Goal: Task Accomplishment & Management: Manage account settings

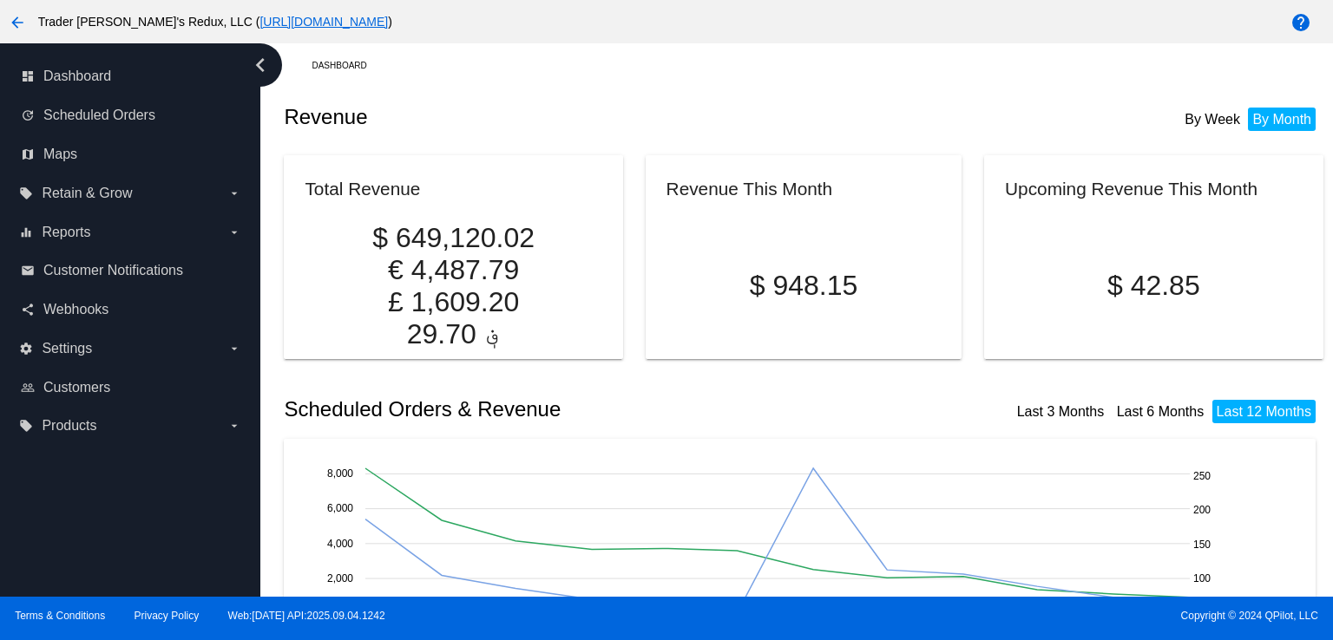
drag, startPoint x: 503, startPoint y: 128, endPoint x: 416, endPoint y: 148, distance: 88.8
click at [502, 131] on div "Revenue By Week By Month" at bounding box center [803, 117] width 1039 height 59
click at [98, 112] on span "Scheduled Orders" at bounding box center [99, 116] width 112 height 16
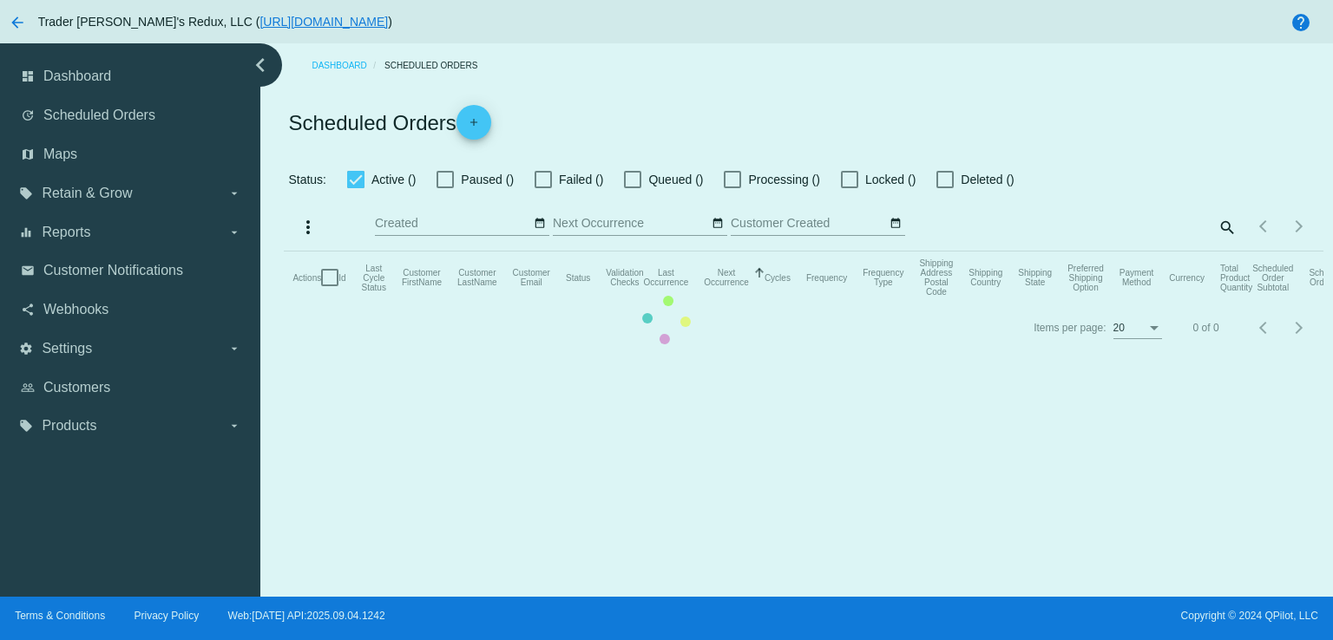
checkbox input "false"
click at [587, 252] on mat-table "Actions Id Last Cycle Status Customer FirstName Customer LastName Customer Emai…" at bounding box center [803, 278] width 1039 height 52
click at [284, 252] on mat-table "Actions Id Last Cycle Status Customer FirstName Customer LastName Customer Emai…" at bounding box center [803, 278] width 1039 height 52
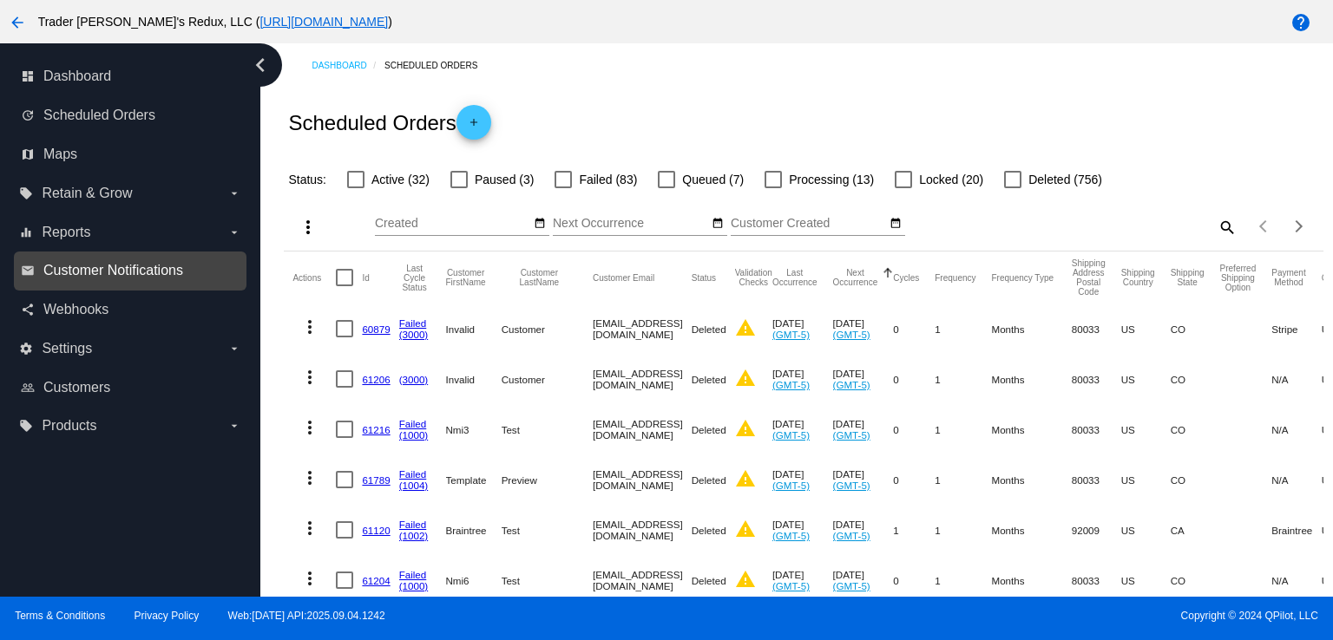
click at [84, 265] on span "Customer Notifications" at bounding box center [113, 271] width 140 height 16
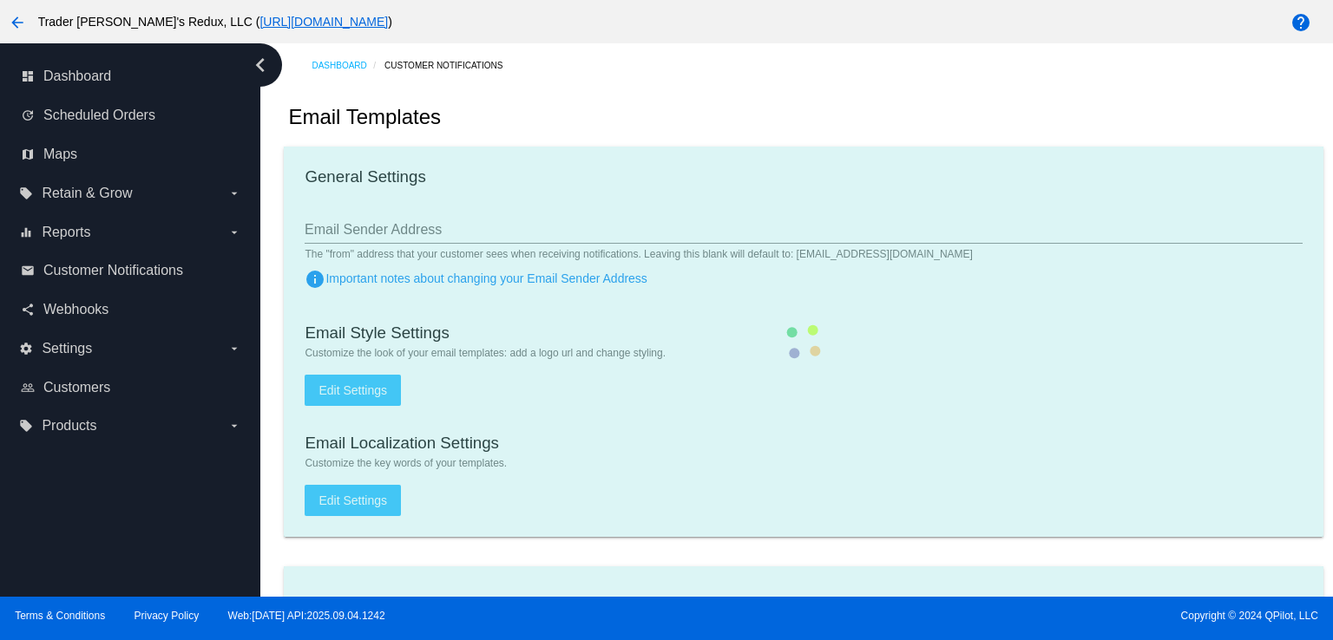
checkbox input "true"
type input "1"
checkbox input "true"
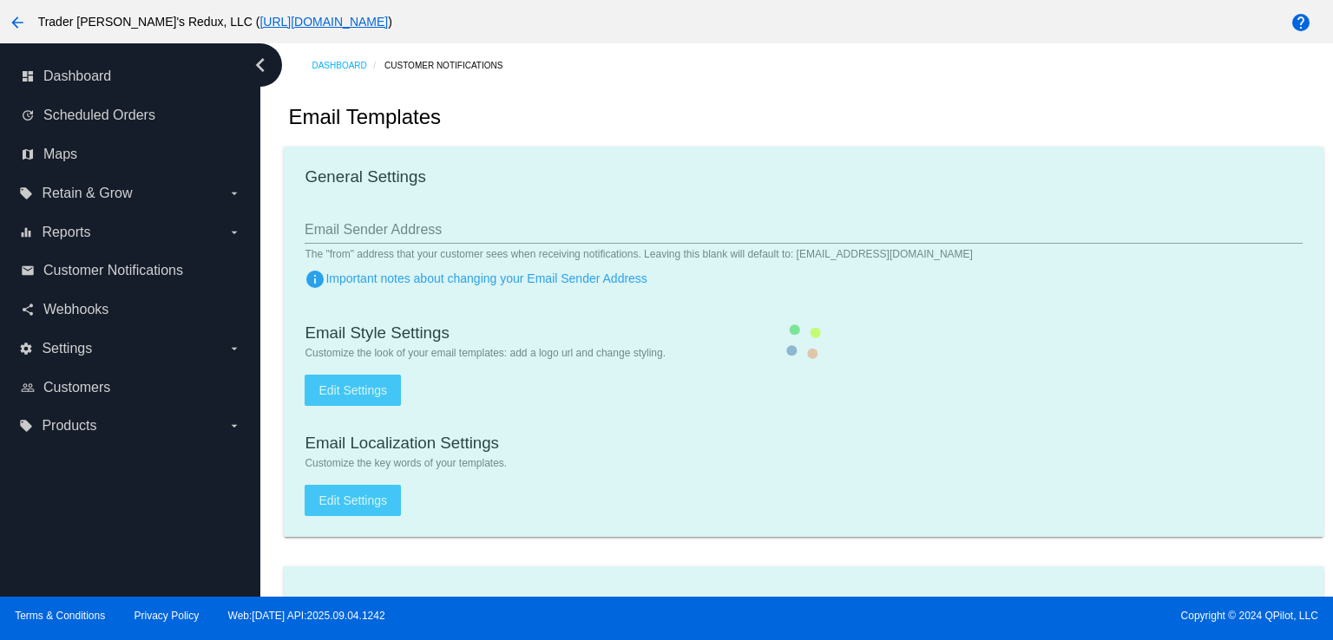
checkbox input "true"
type input "[EMAIL_ADDRESS][DOMAIN_NAME]"
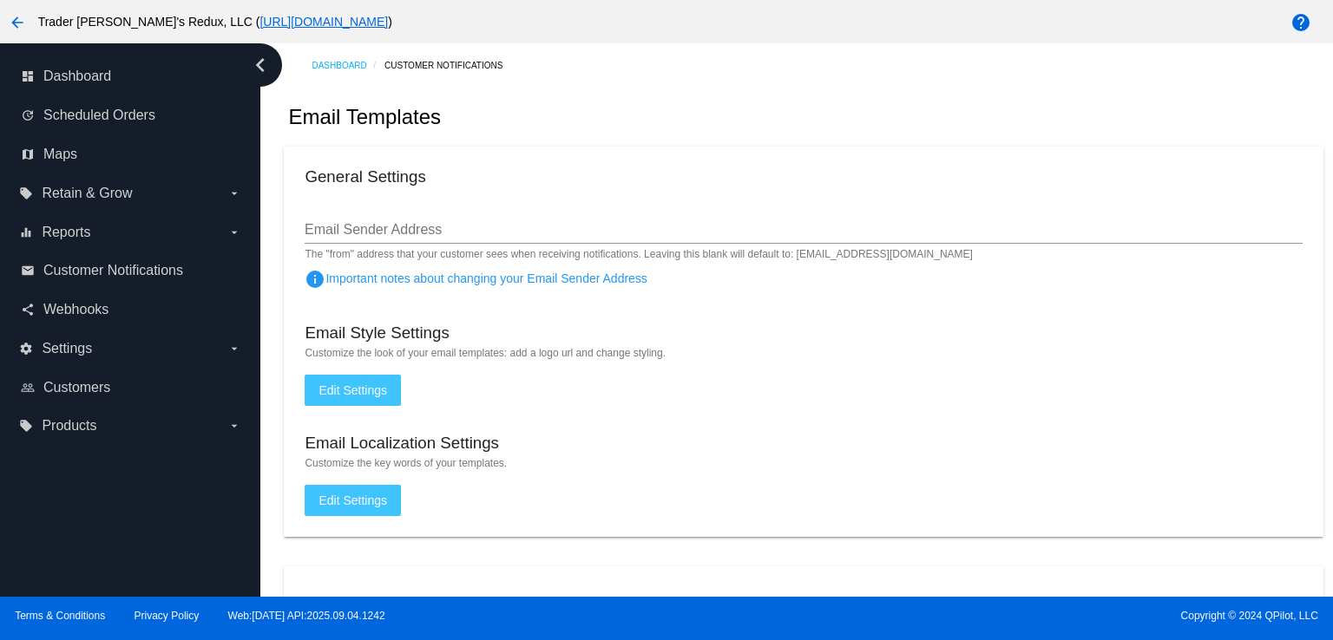
click at [677, 119] on div "Email Templates" at bounding box center [803, 117] width 1039 height 59
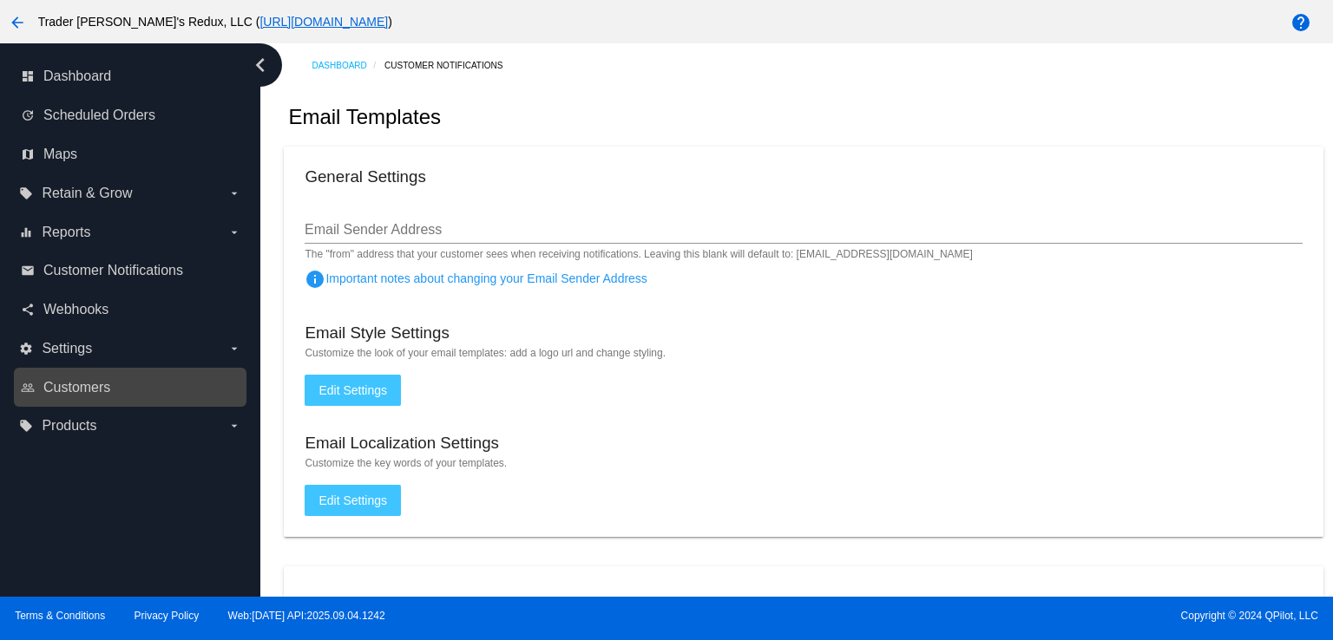
click at [96, 403] on div "people_outline Customers" at bounding box center [130, 387] width 233 height 39
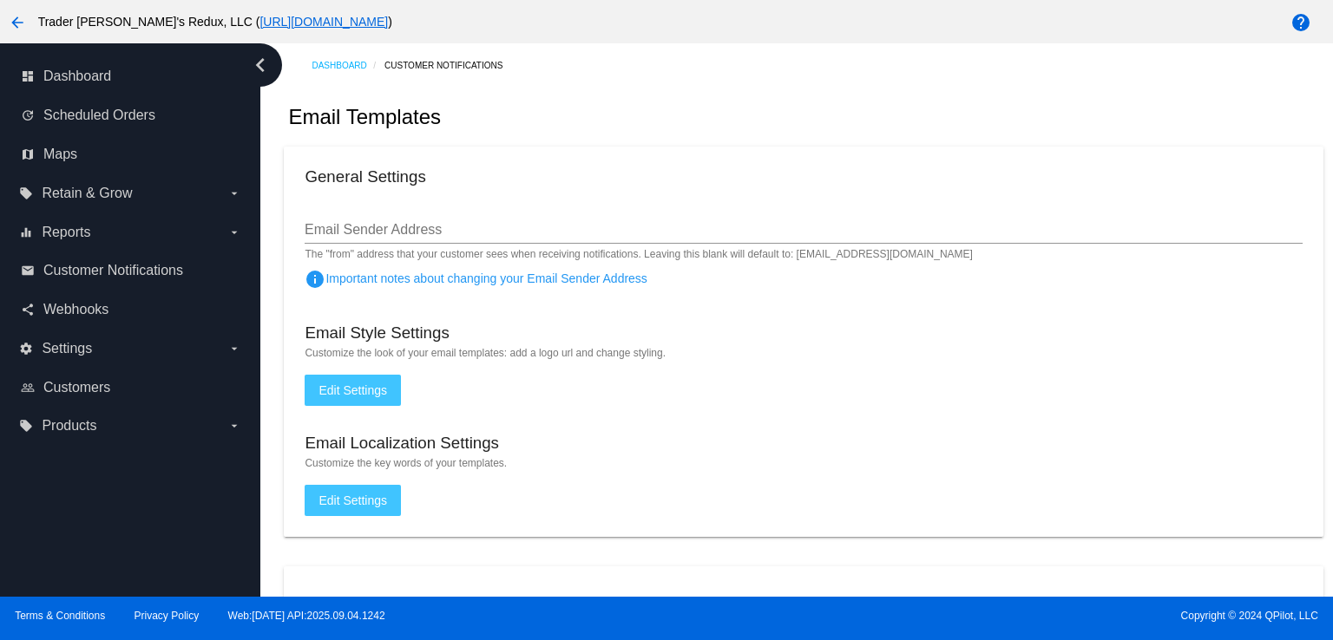
drag, startPoint x: 1243, startPoint y: 154, endPoint x: 1236, endPoint y: 170, distance: 17.5
drag, startPoint x: 1332, startPoint y: 639, endPoint x: 1331, endPoint y: 627, distance: 11.3
click at [1332, 639] on div "Terms & Conditions Privacy Policy Web:[DATE] API:2025.09.04.1242 Copyright © 20…" at bounding box center [666, 618] width 1333 height 43
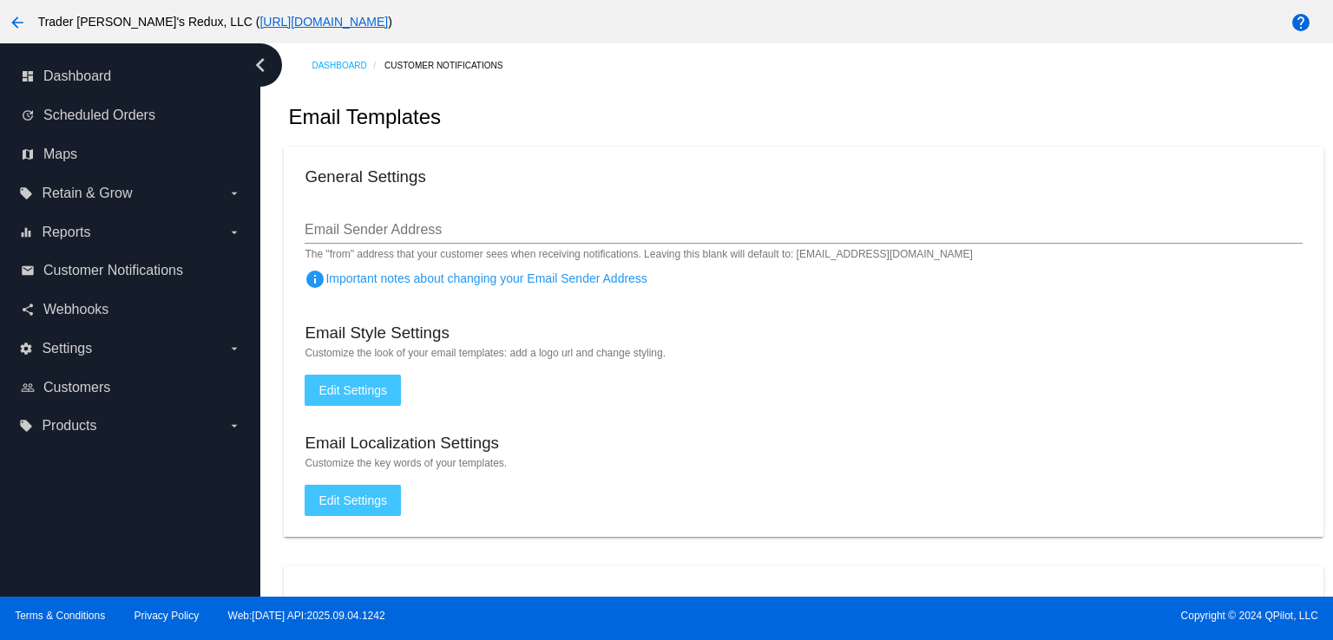
click at [1332, 639] on div "Terms & Conditions Privacy Policy Web:[DATE] API:2025.09.04.1242 Copyright © 20…" at bounding box center [666, 618] width 1333 height 43
